Goal: Transaction & Acquisition: Purchase product/service

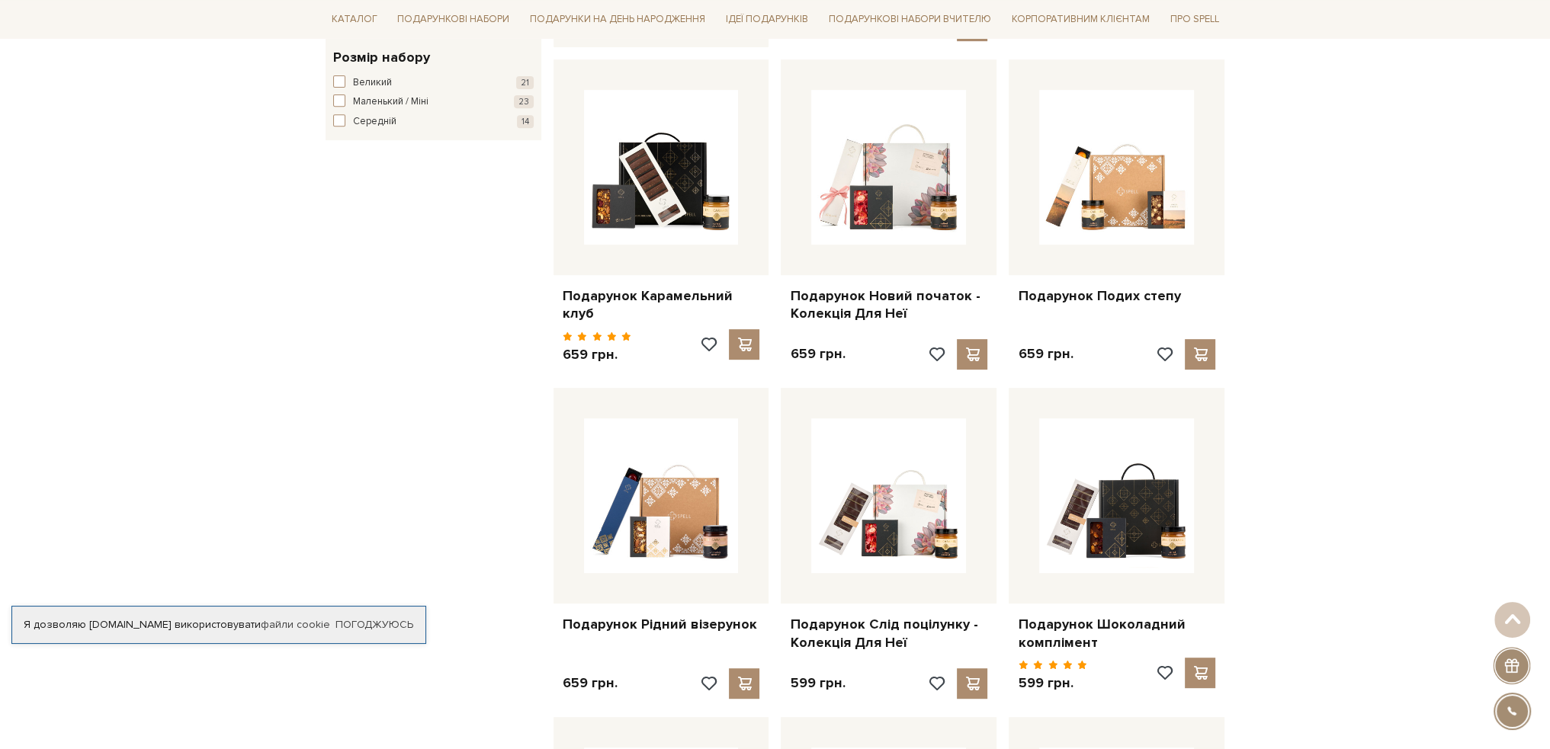
scroll to position [991, 0]
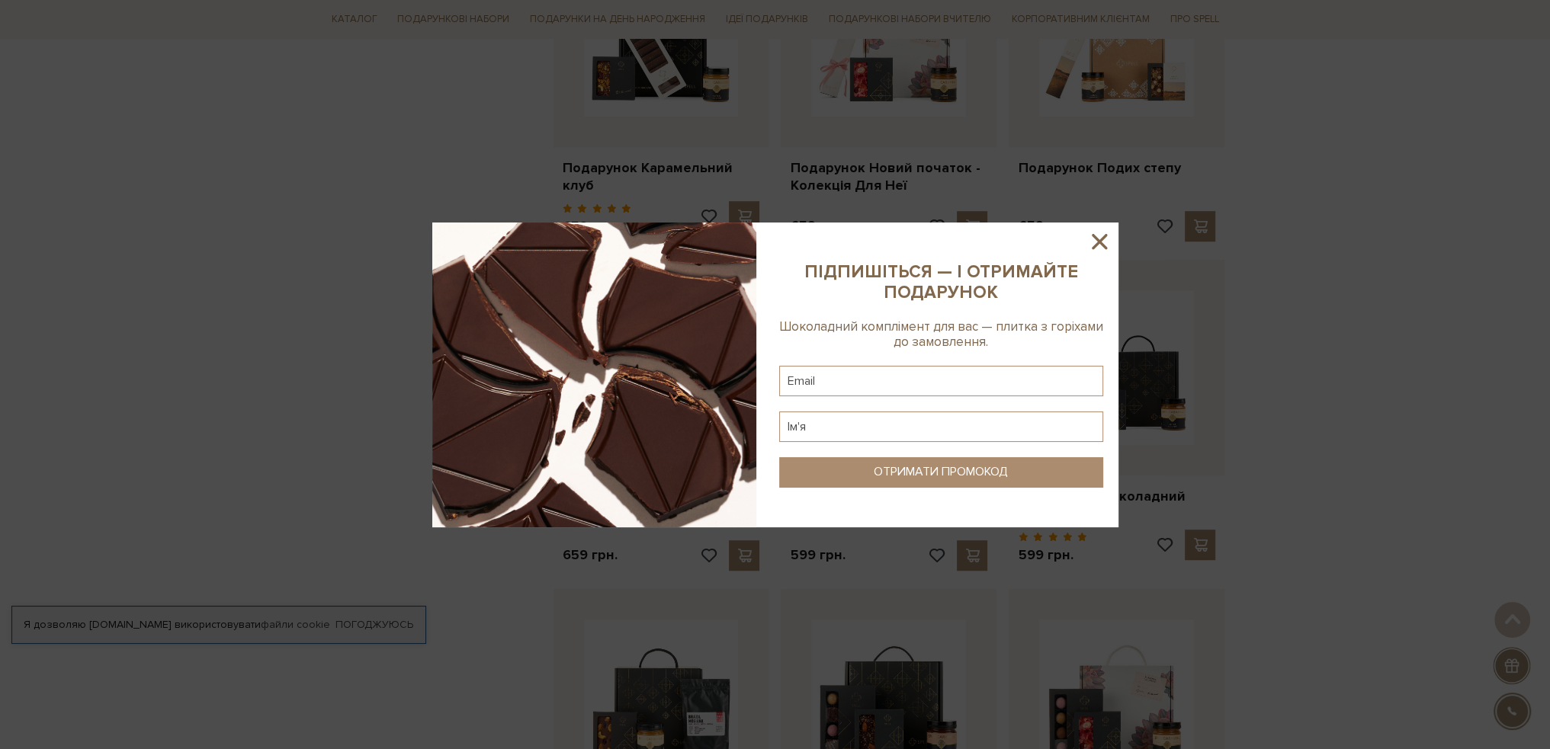
click at [1092, 232] on icon at bounding box center [1099, 242] width 26 height 26
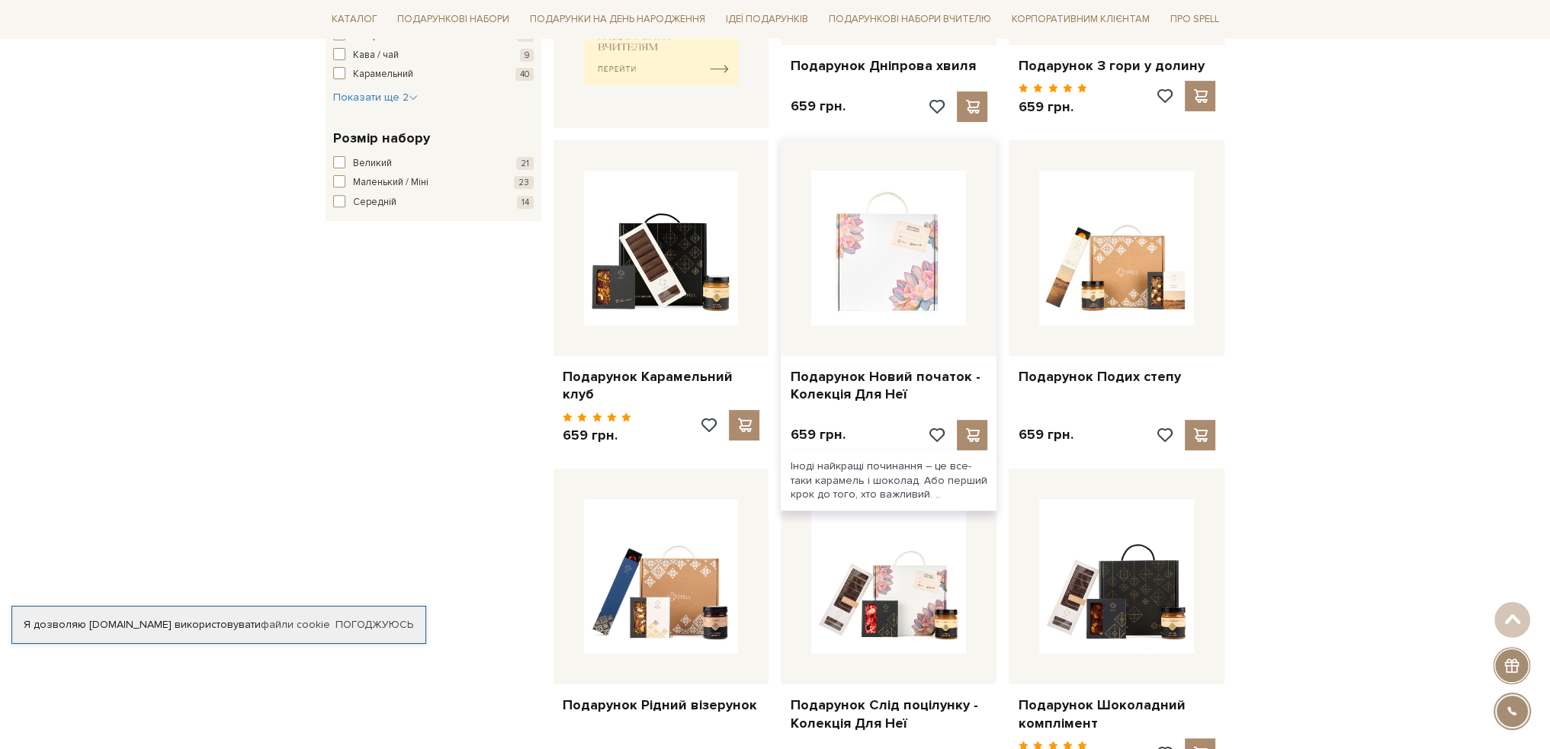
scroll to position [610, 0]
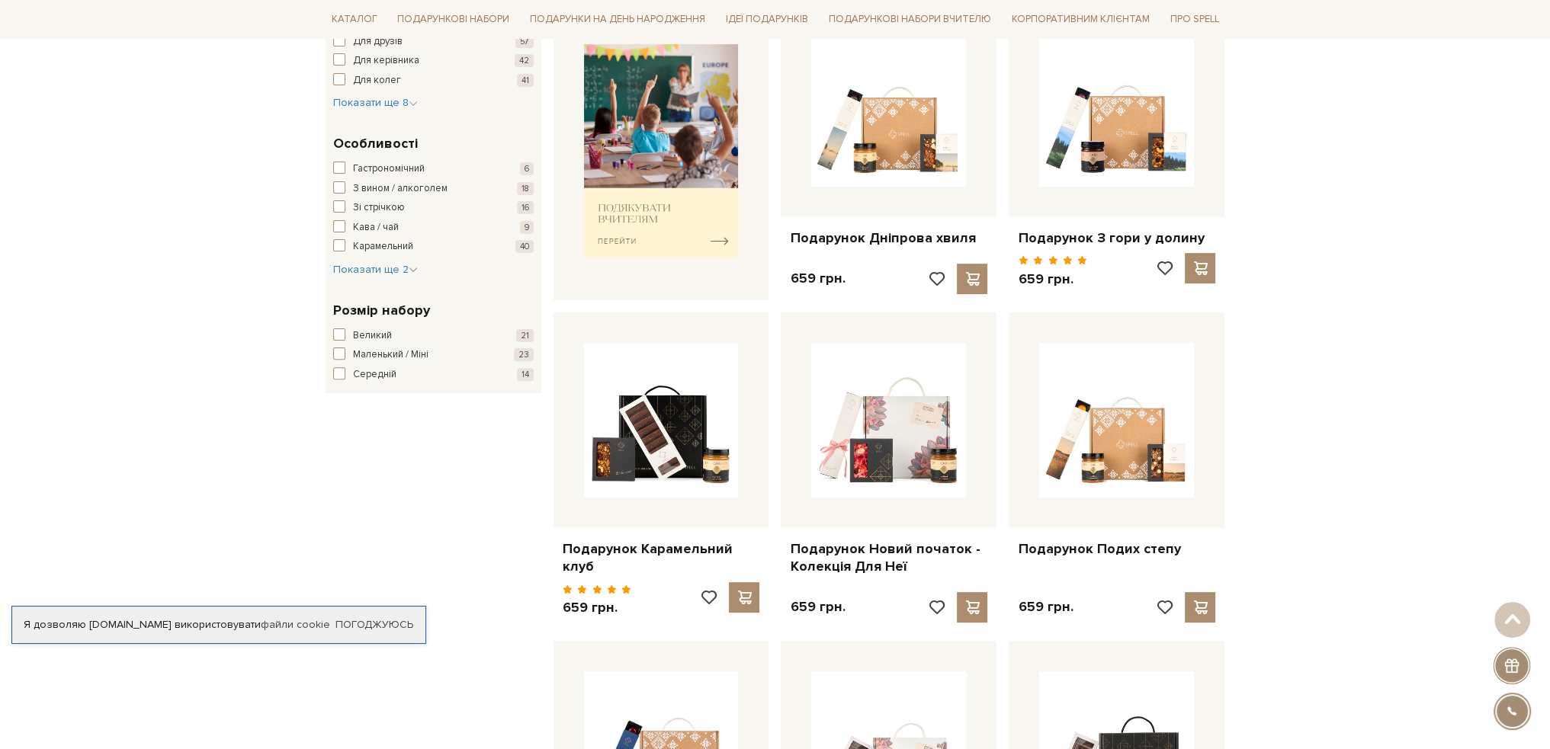
click at [346, 362] on div "Великий 21 Маленький / Міні 23 Середній 14" at bounding box center [433, 356] width 200 height 54
click at [347, 355] on button "Маленький / Міні 23" at bounding box center [433, 355] width 200 height 15
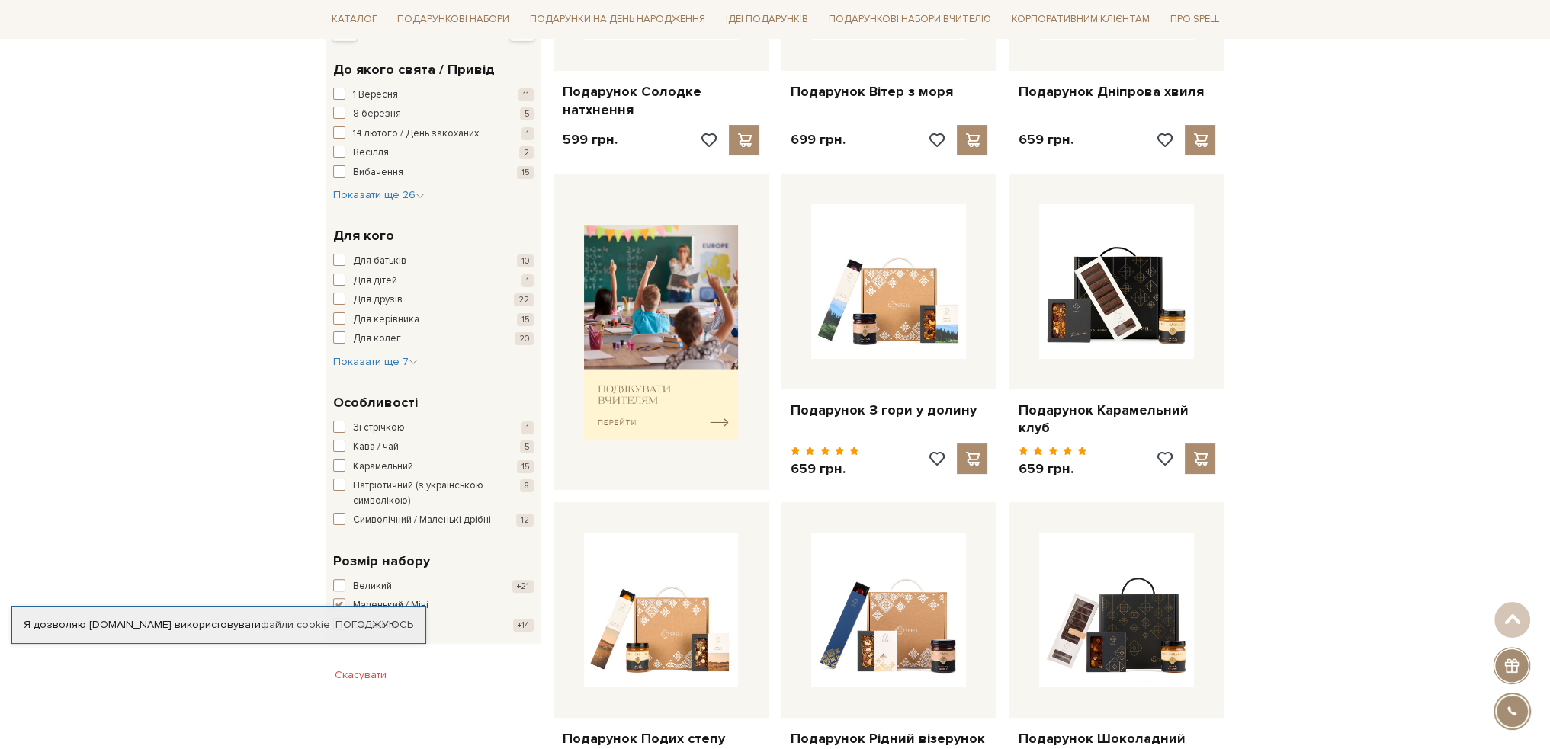
scroll to position [381, 0]
